Goal: Find specific page/section: Find specific page/section

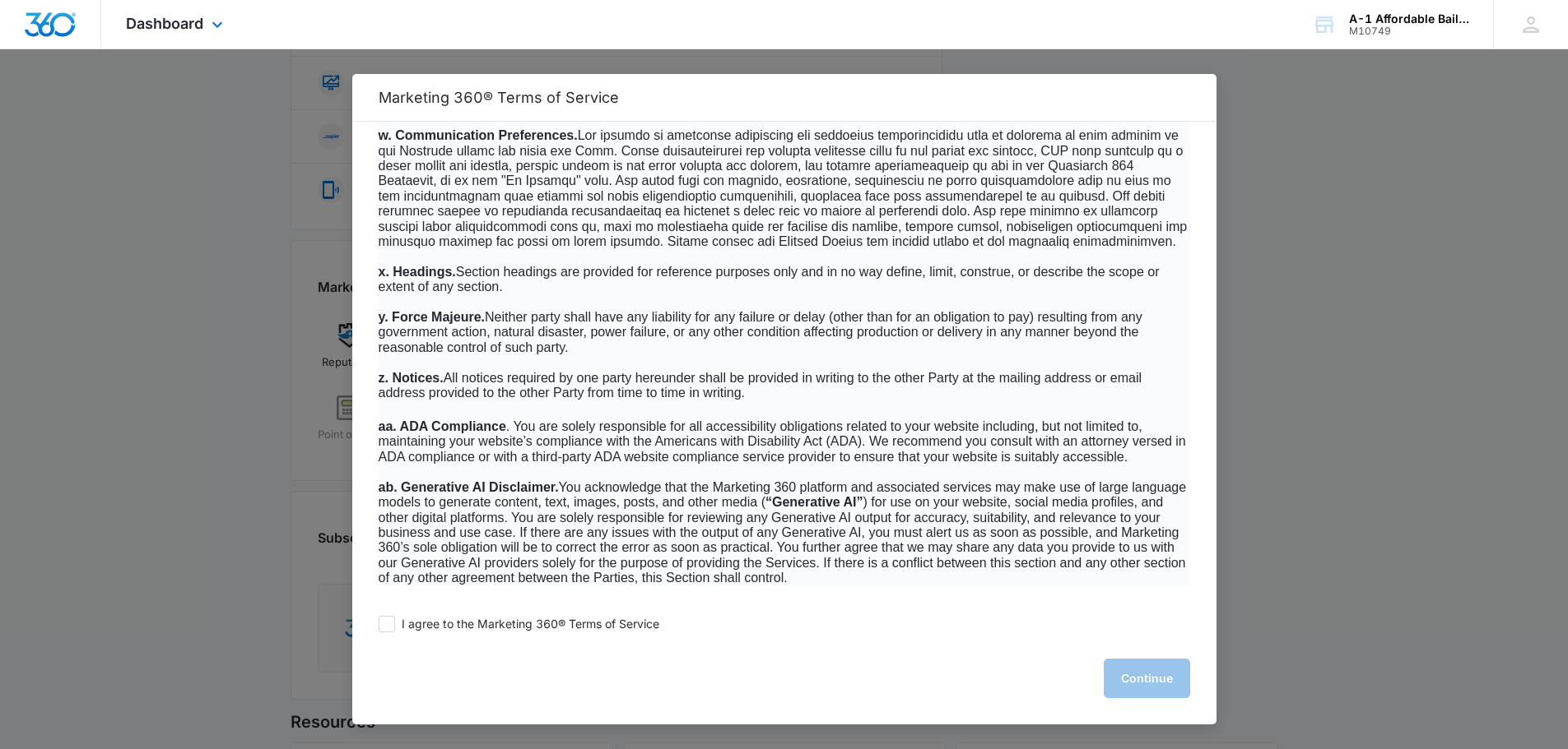
scroll to position [676, 0]
click at [400, 626] on label "I agree to the Marketing 360® Terms of Service" at bounding box center [519, 624] width 281 height 17
click at [395, 626] on input "I agree to the Marketing 360® Terms of Service" at bounding box center [387, 624] width 17 height 17
checkbox input "true"
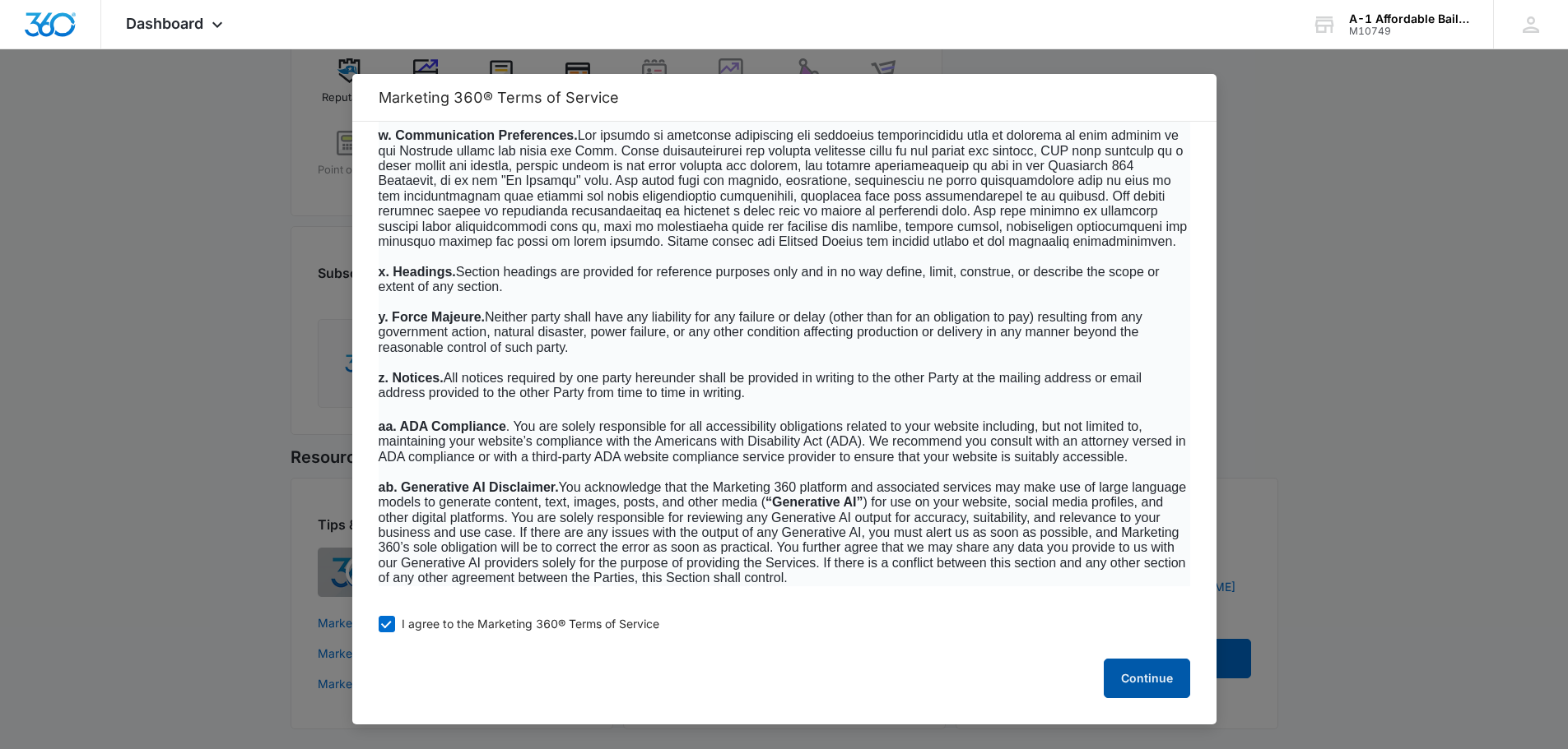
click at [1116, 679] on button "Continue" at bounding box center [1146, 679] width 86 height 40
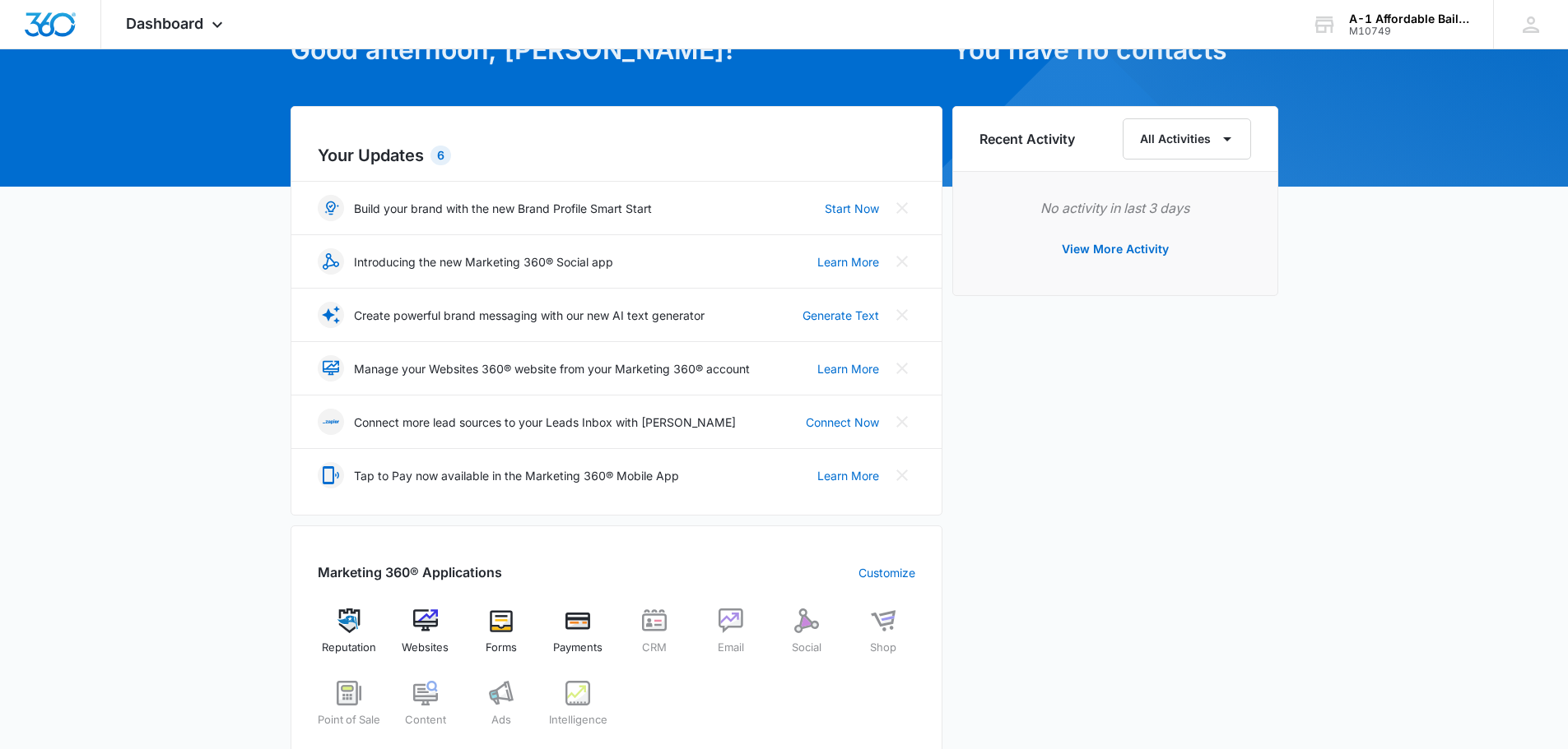
scroll to position [18, 0]
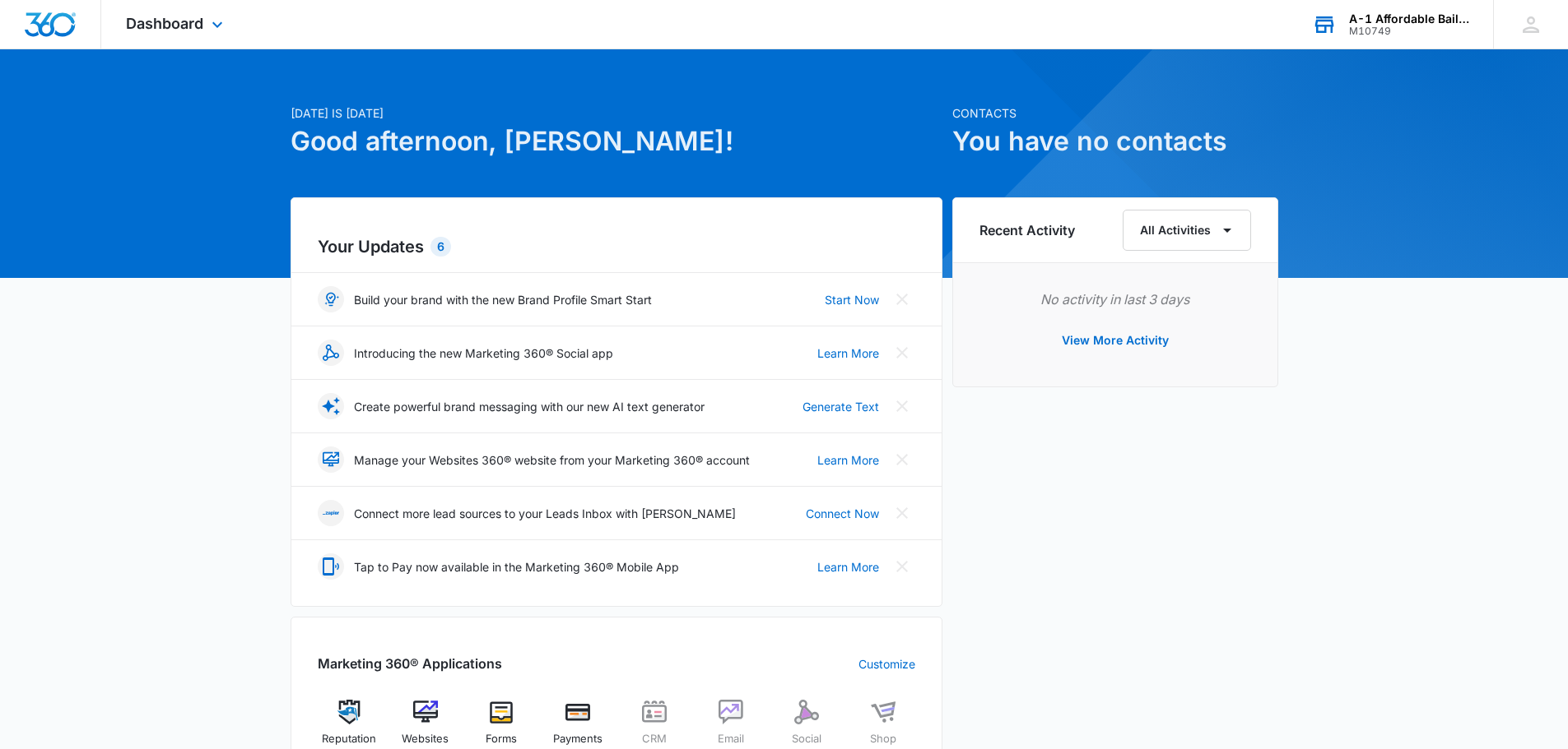
click at [1367, 37] on div "A-1 Affordable Bail Bonds M10749 Your Accounts View All" at bounding box center [1390, 24] width 206 height 48
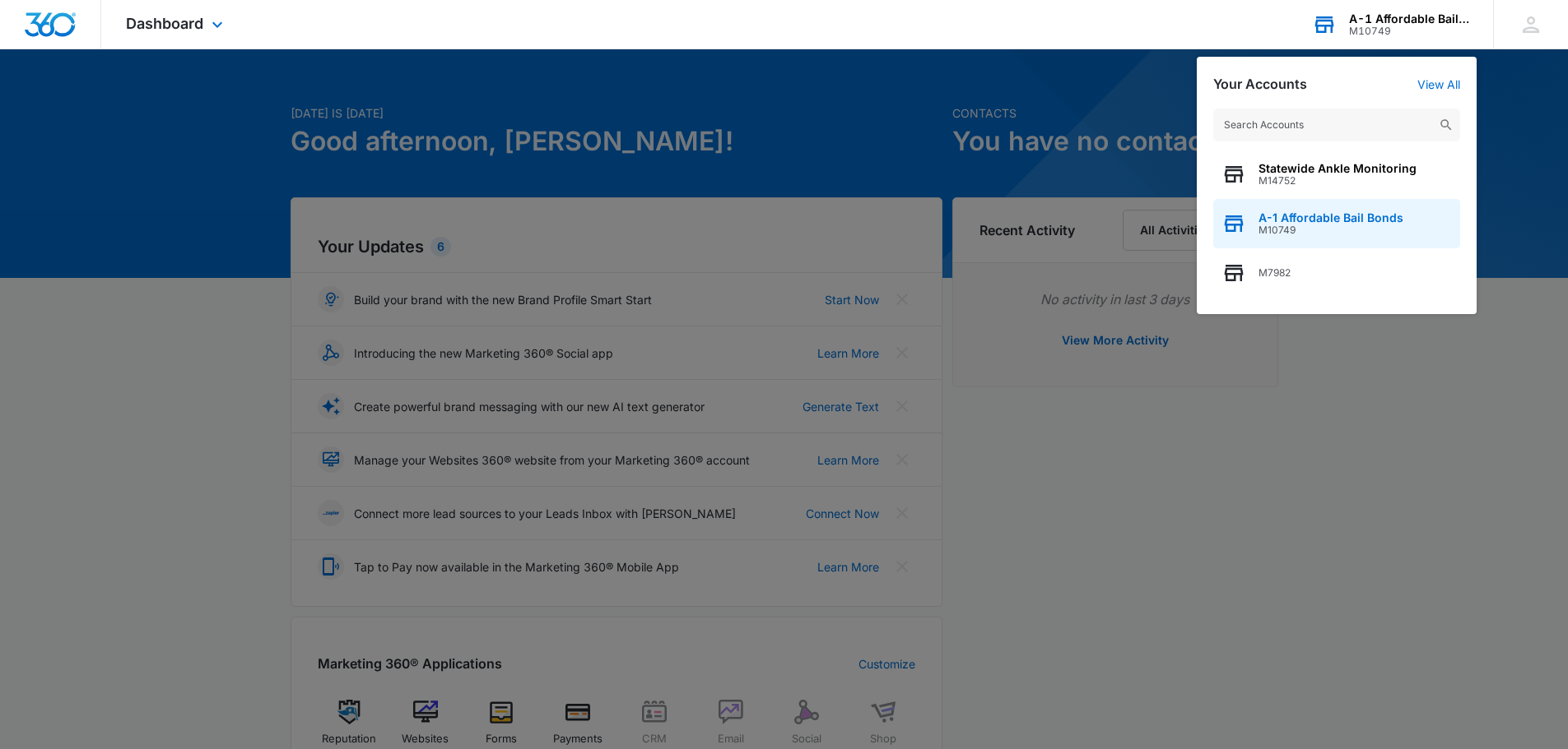
click at [1355, 224] on span "M10749" at bounding box center [1331, 230] width 144 height 12
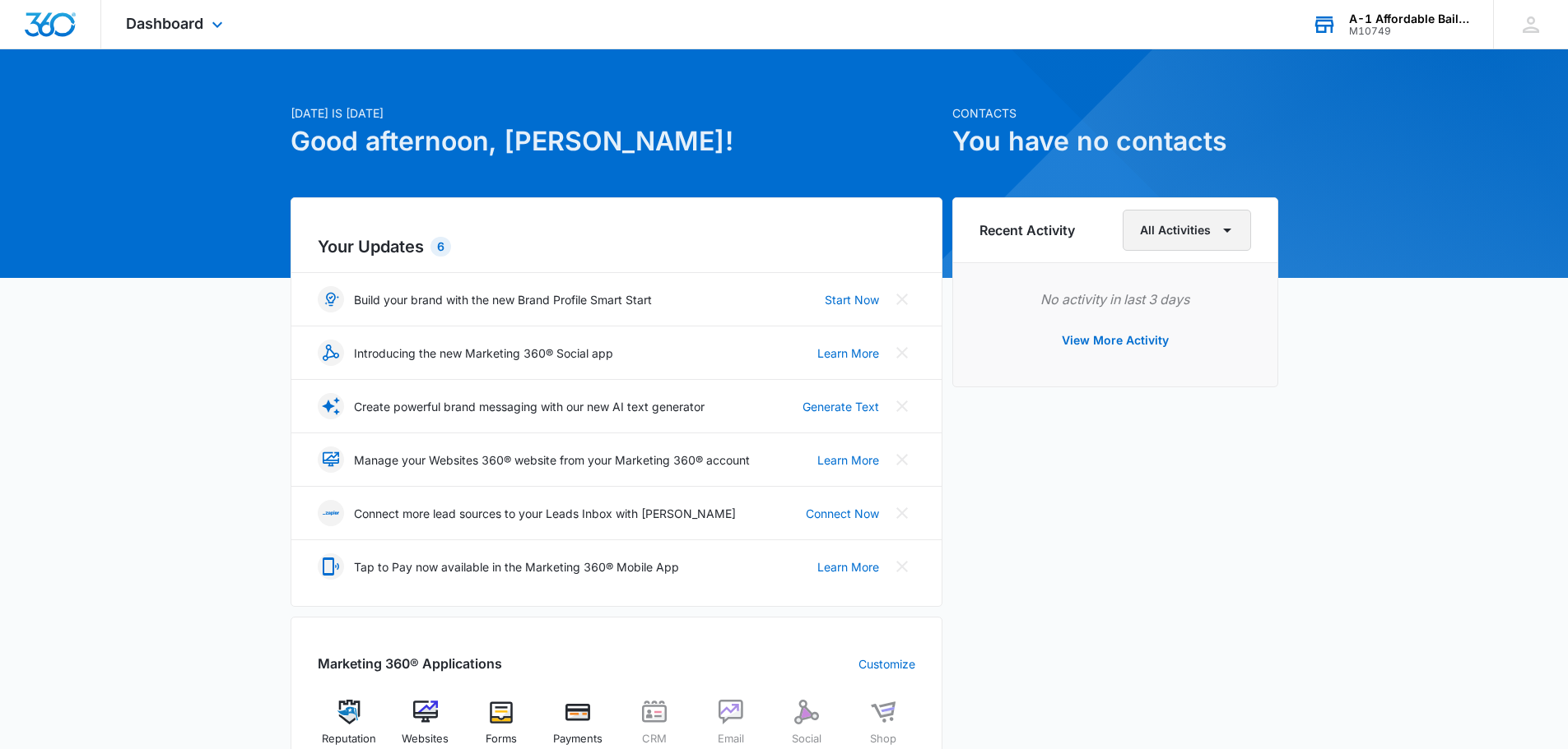
click at [1230, 233] on icon "button" at bounding box center [1227, 230] width 20 height 20
click at [1169, 439] on button "Websites" at bounding box center [1186, 432] width 126 height 25
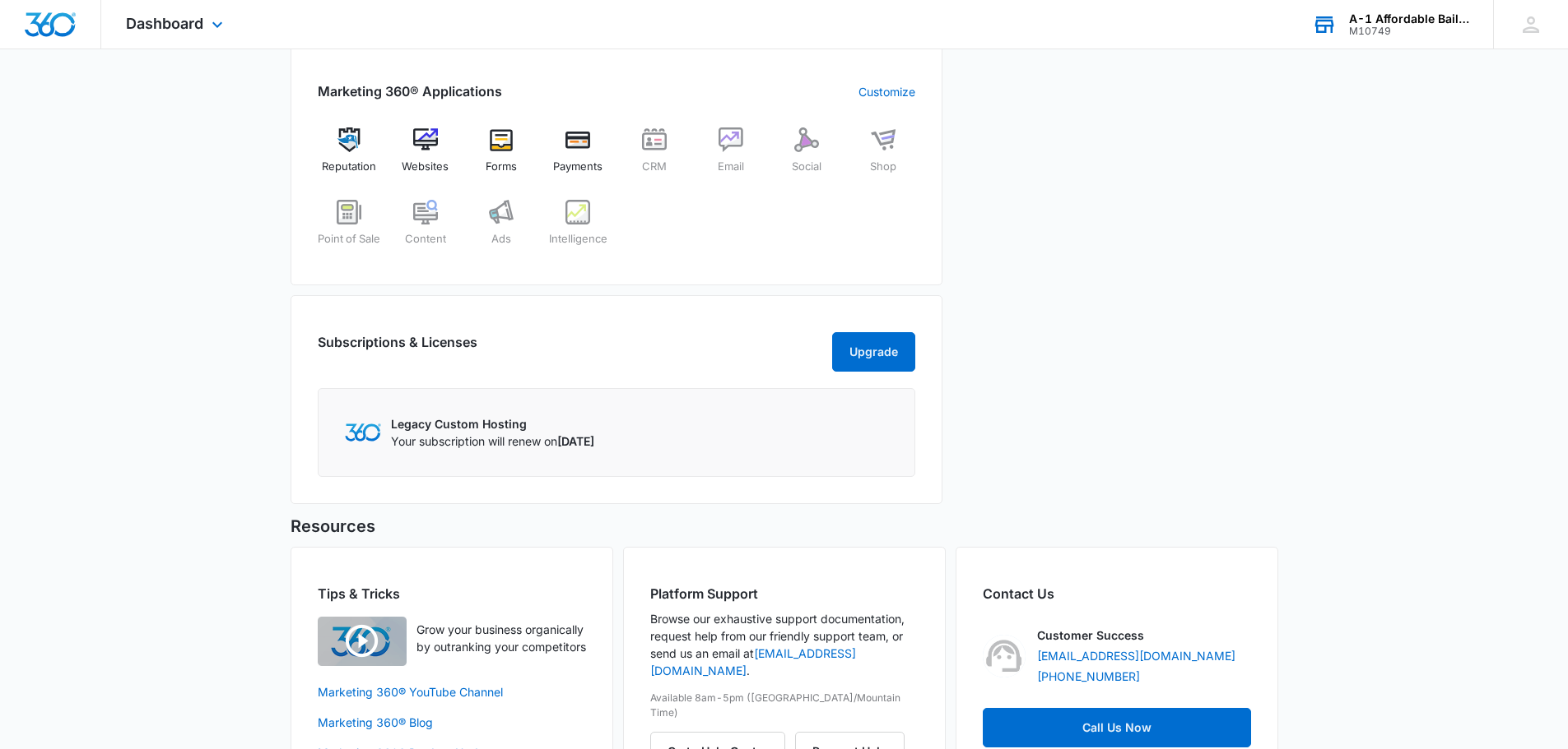
scroll to position [512, 0]
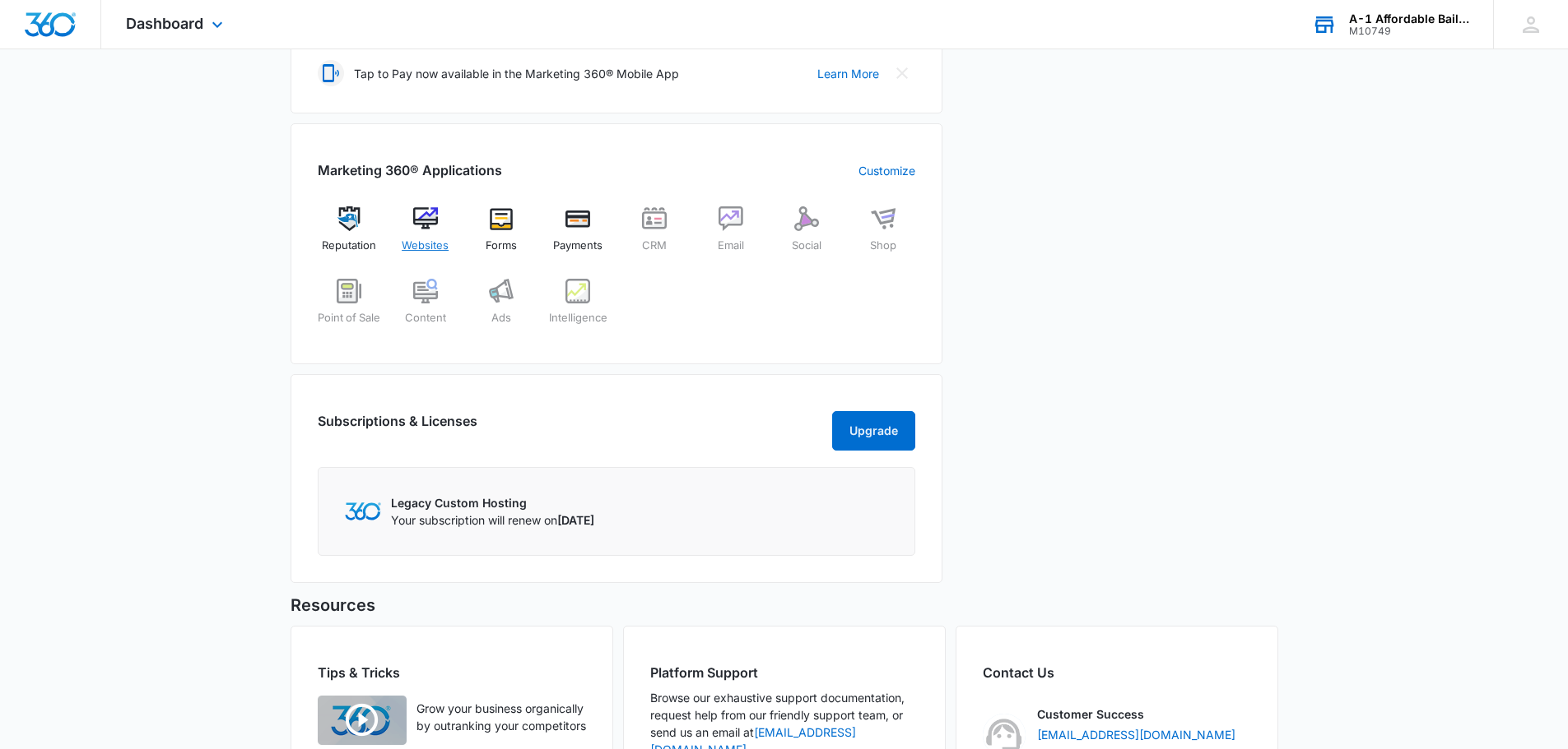
click at [423, 216] on img at bounding box center [425, 218] width 25 height 25
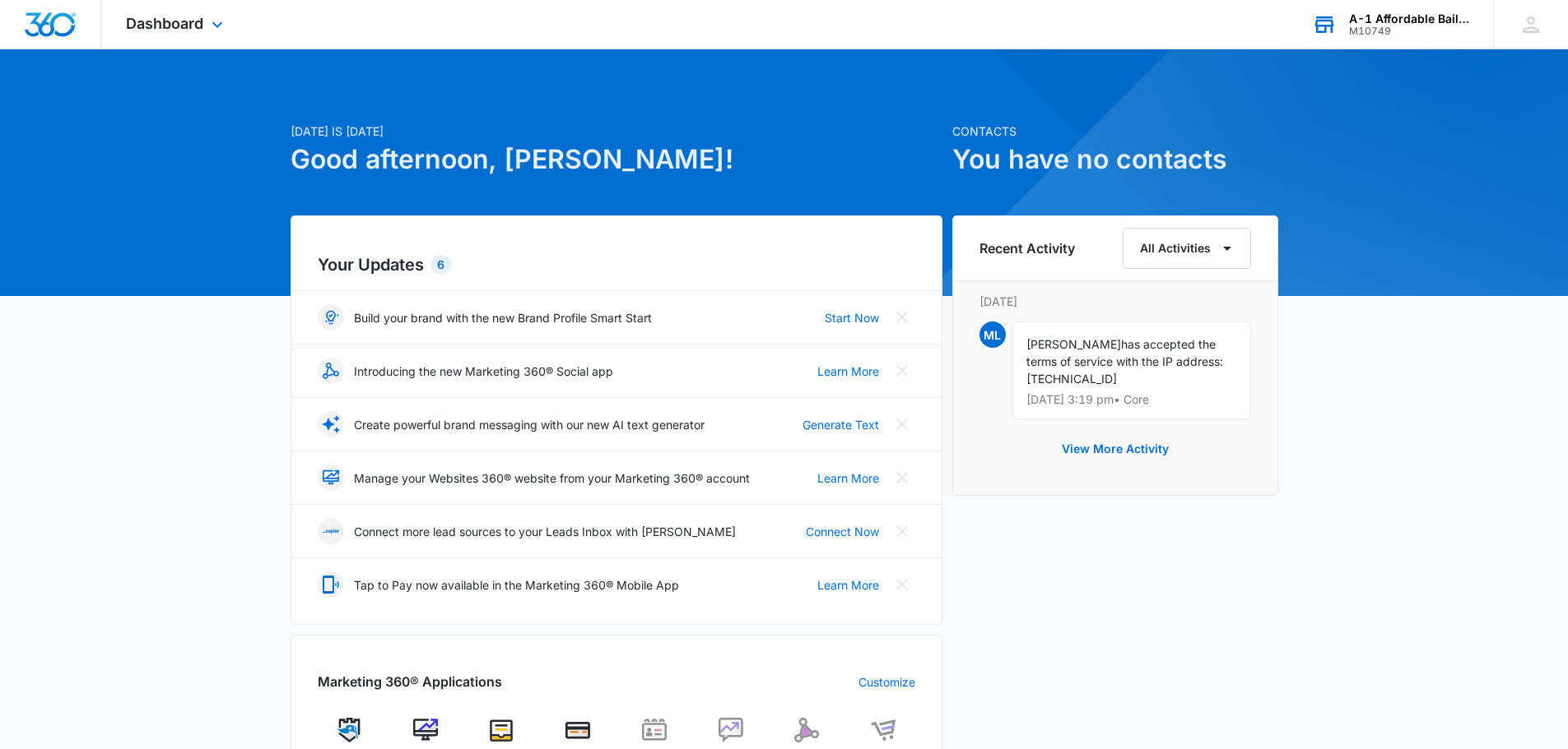
click at [1401, 13] on div "A-1 Affordable Bail Bonds" at bounding box center [1409, 18] width 121 height 13
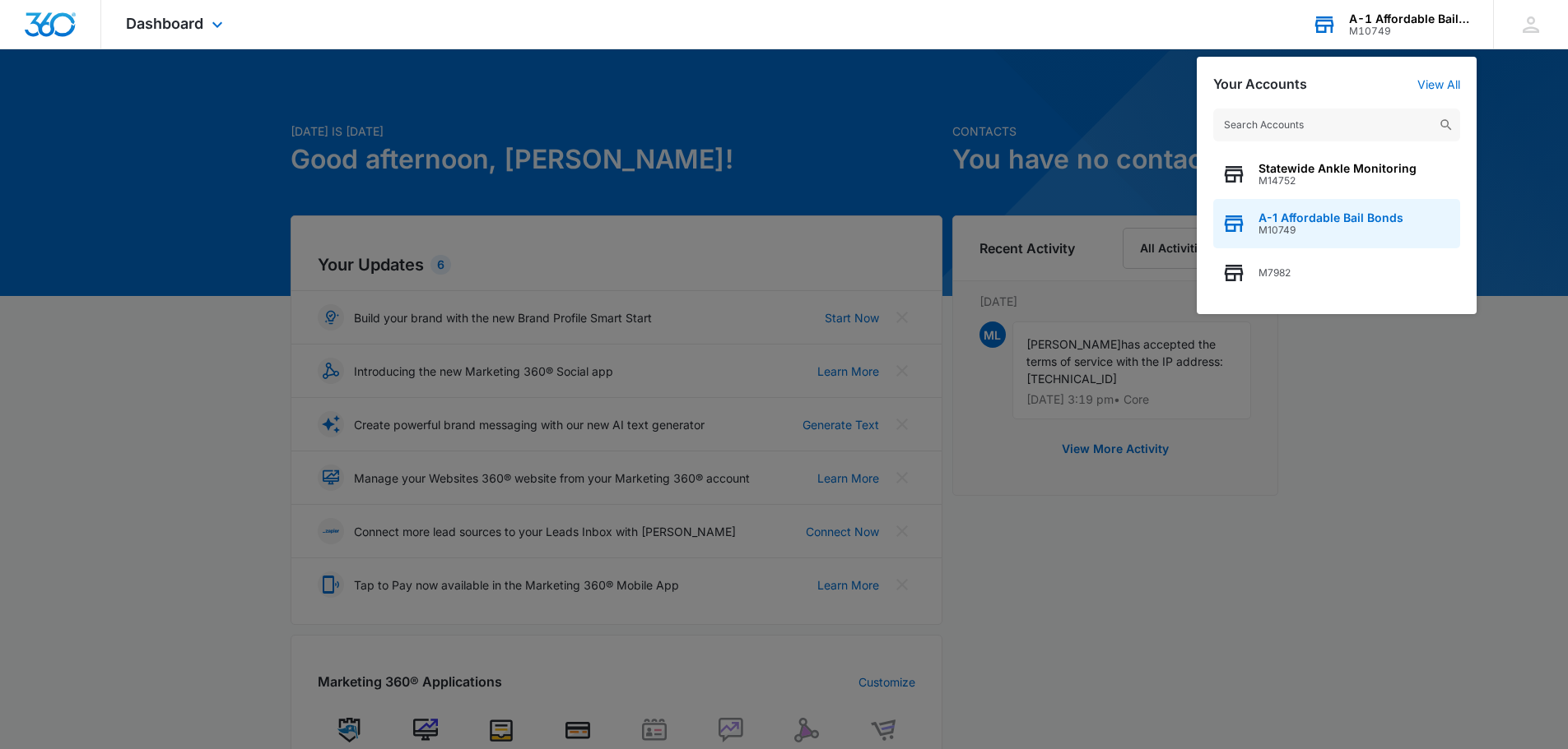
click at [1366, 214] on span "A-1 Affordable Bail Bonds" at bounding box center [1331, 217] width 144 height 13
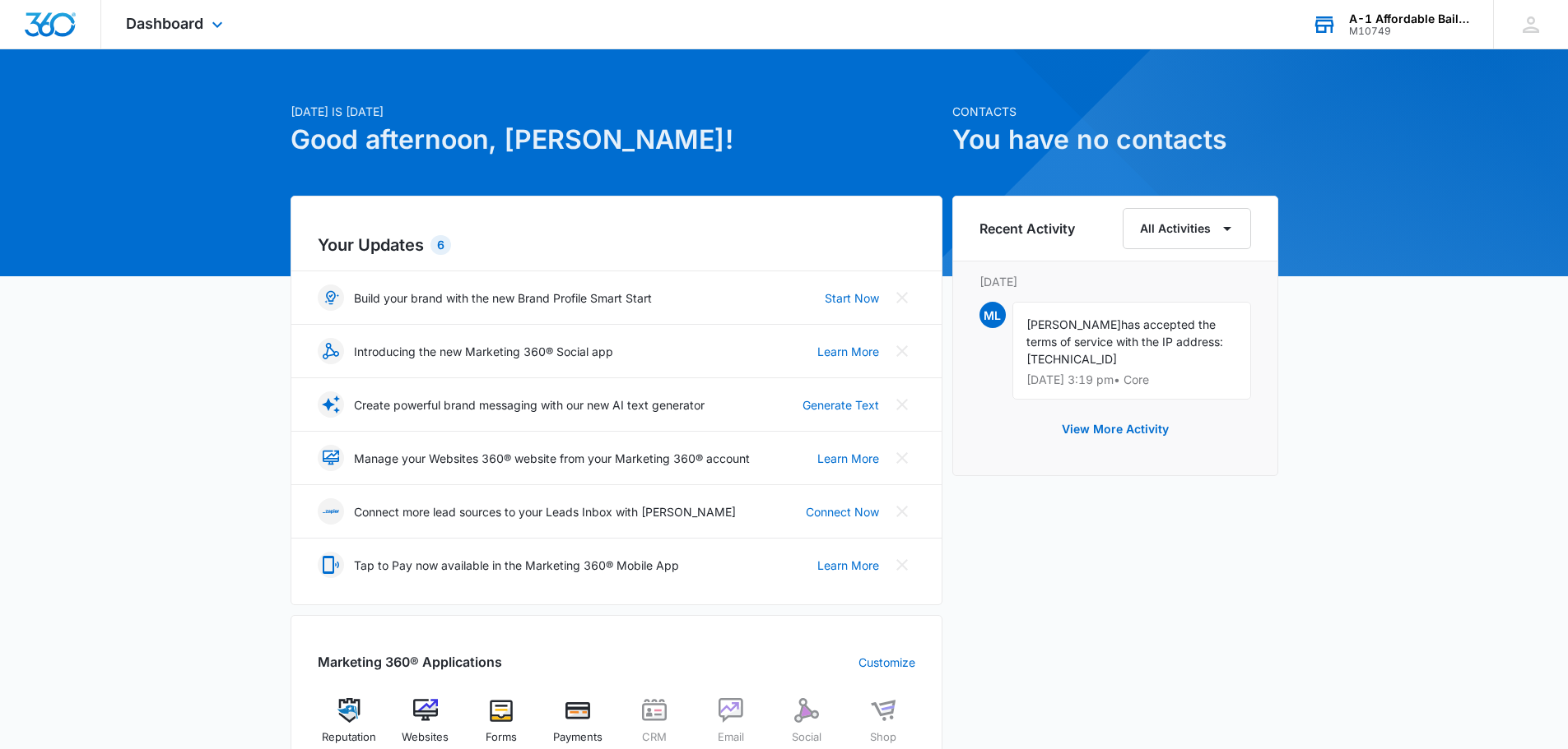
scroll to position [18, 0]
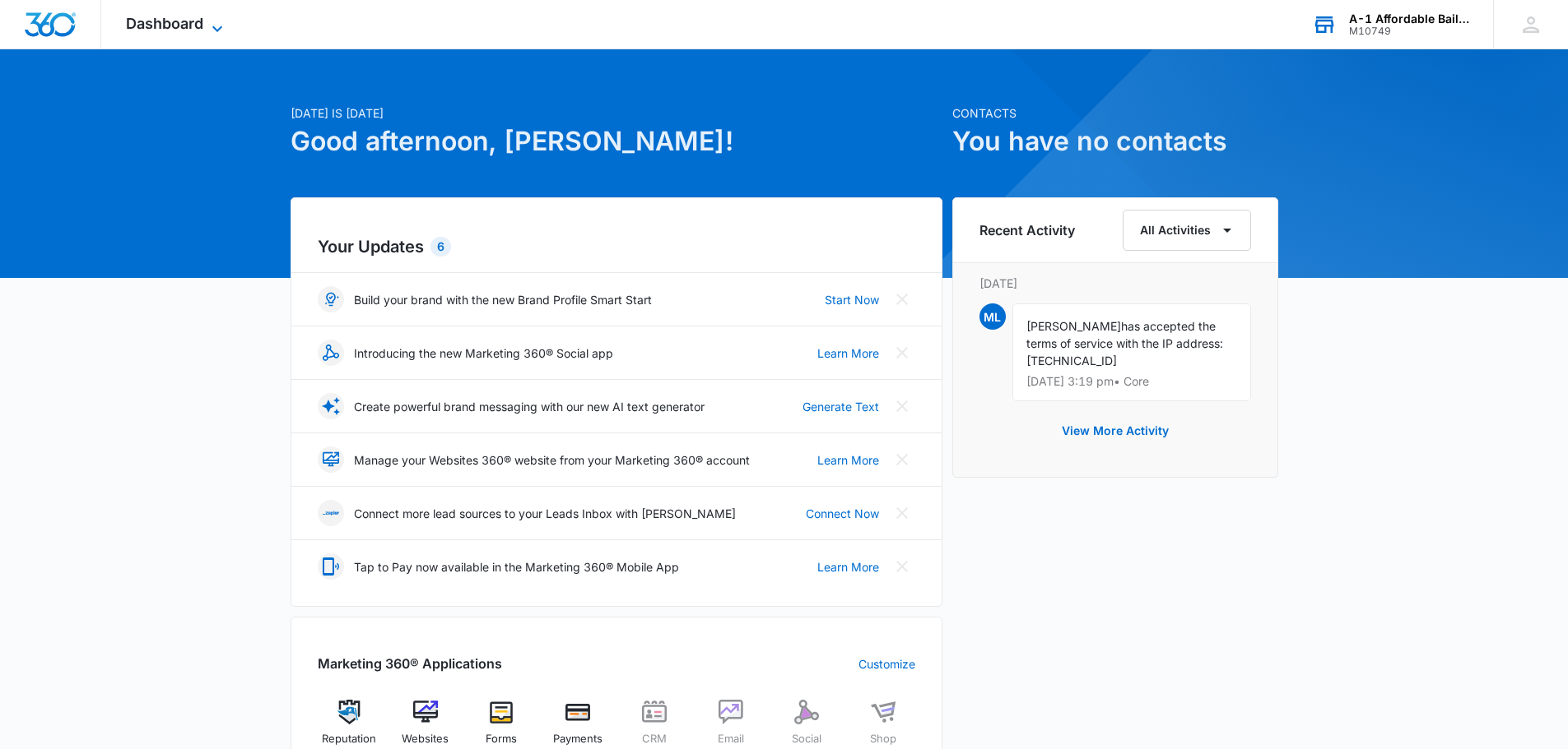
click at [220, 25] on icon at bounding box center [218, 29] width 20 height 20
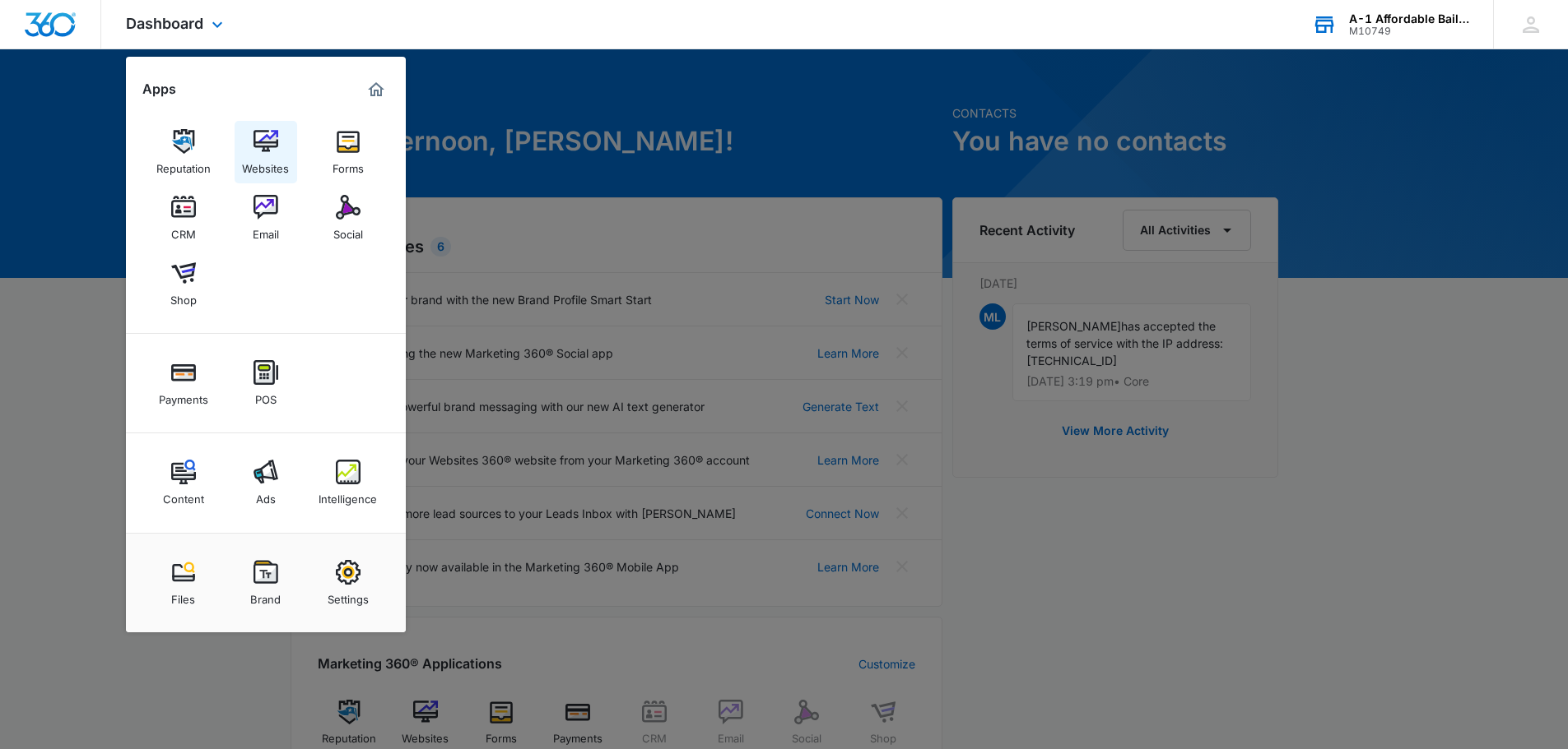
click at [251, 148] on link "Websites" at bounding box center [265, 151] width 62 height 62
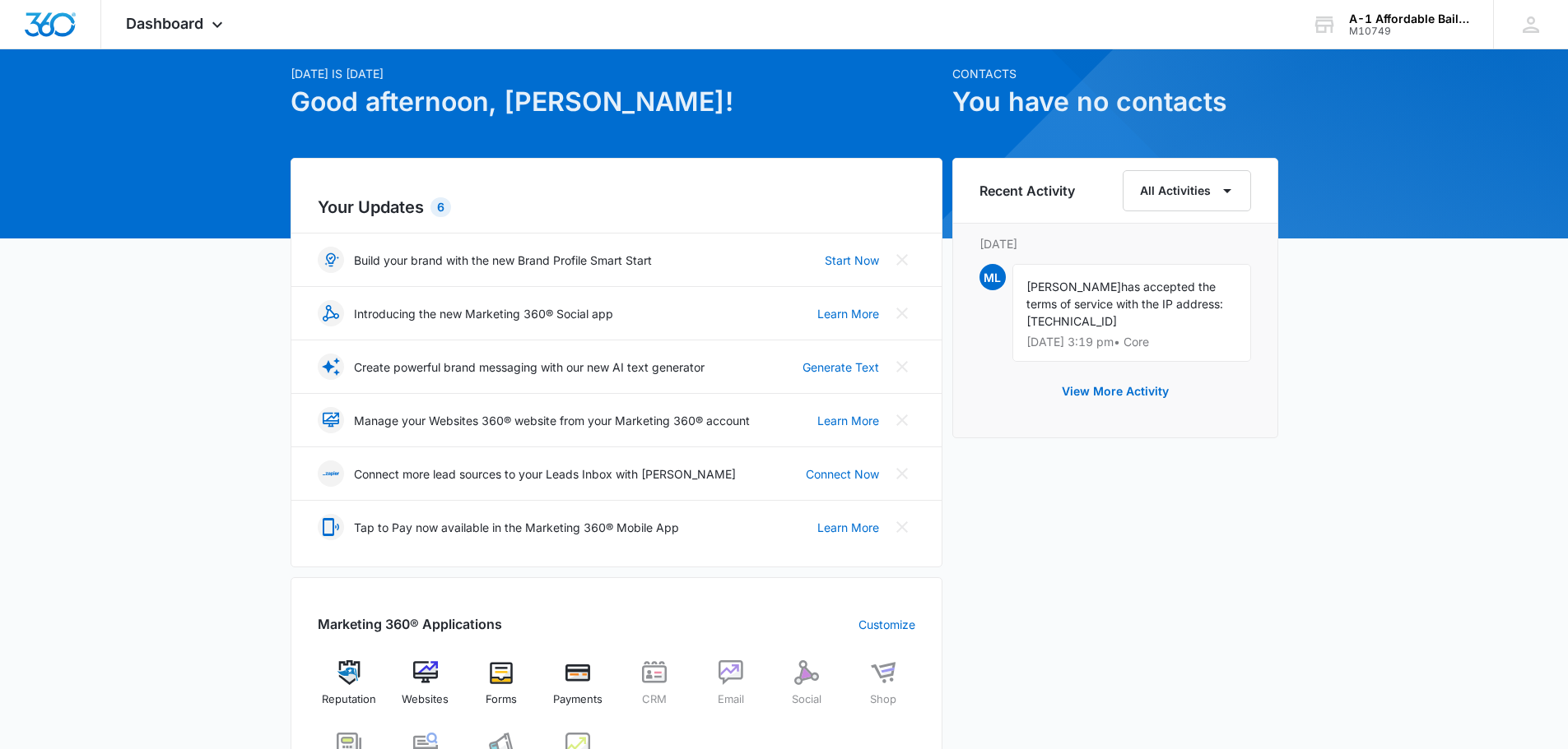
scroll to position [82, 0]
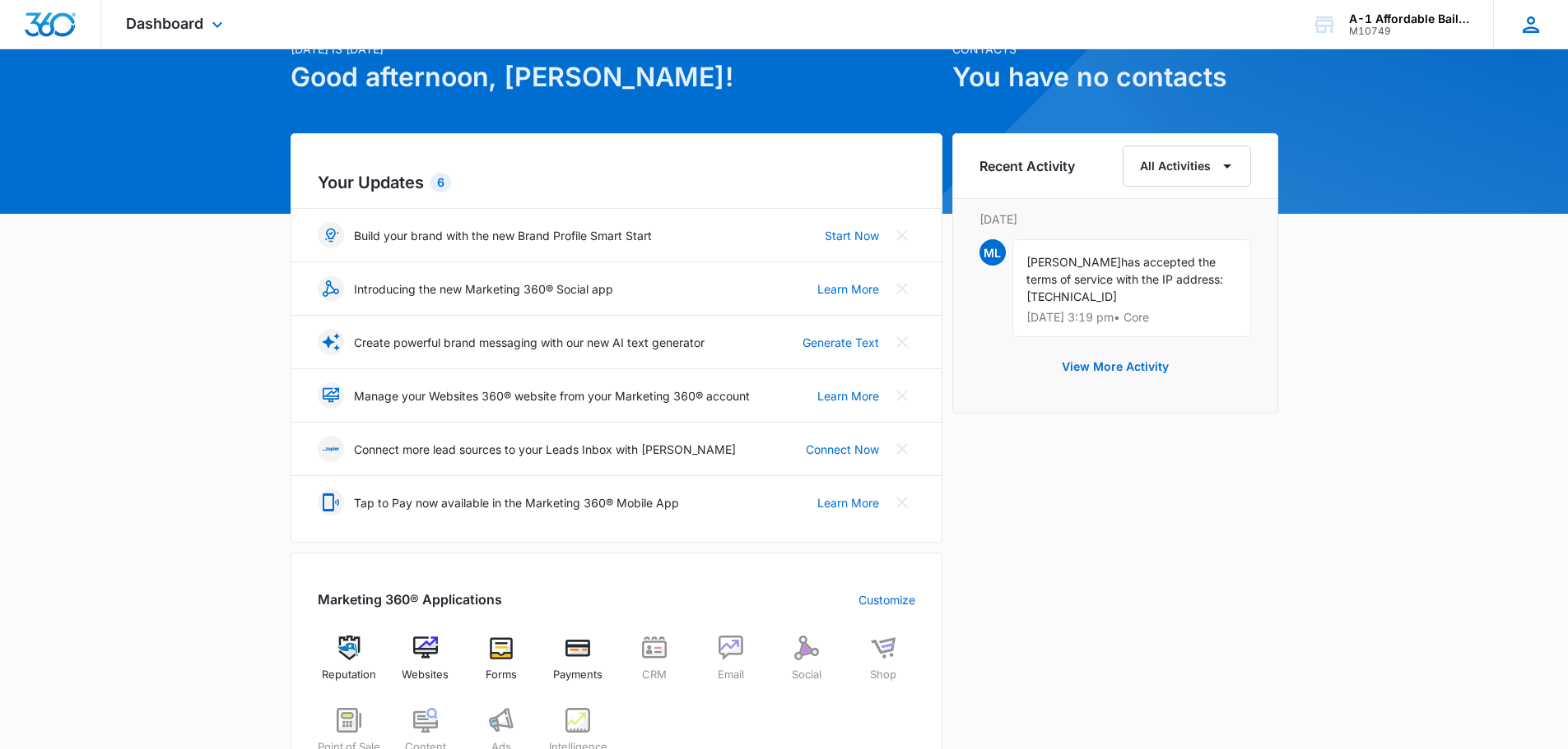
click at [1534, 29] on icon at bounding box center [1530, 25] width 17 height 17
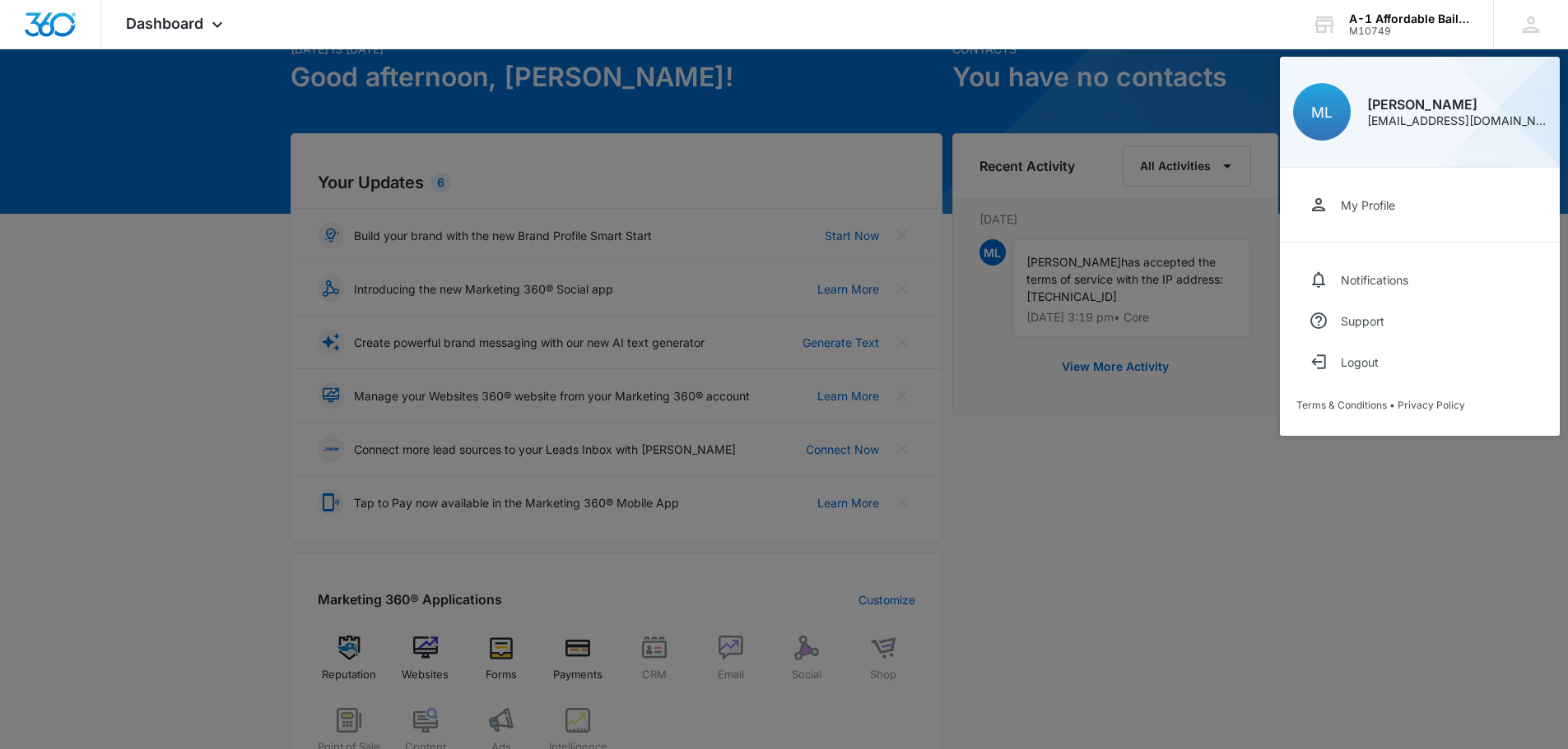
click at [1278, 506] on div at bounding box center [784, 374] width 1568 height 749
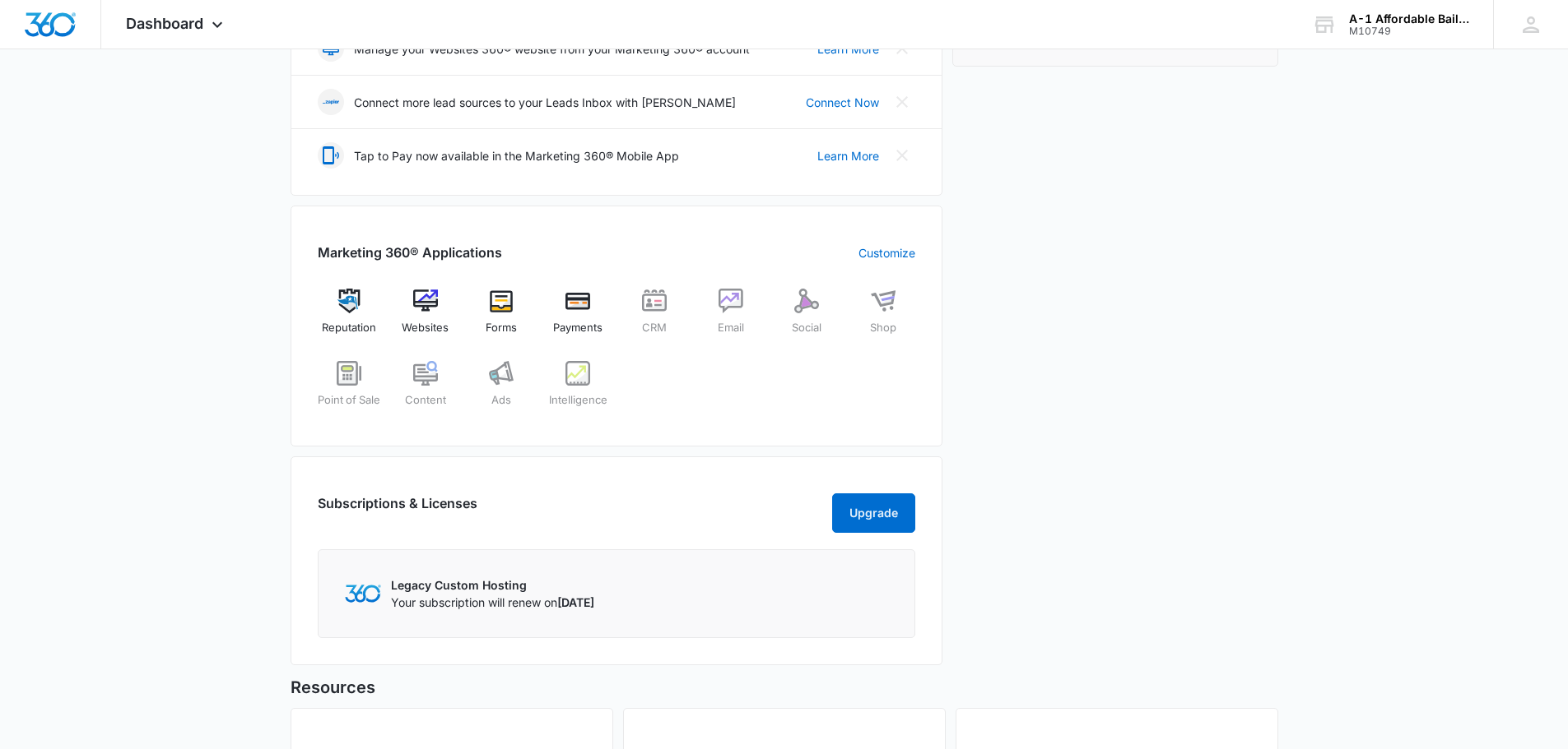
scroll to position [347, 0]
